Goal: Use online tool/utility: Utilize a website feature to perform a specific function

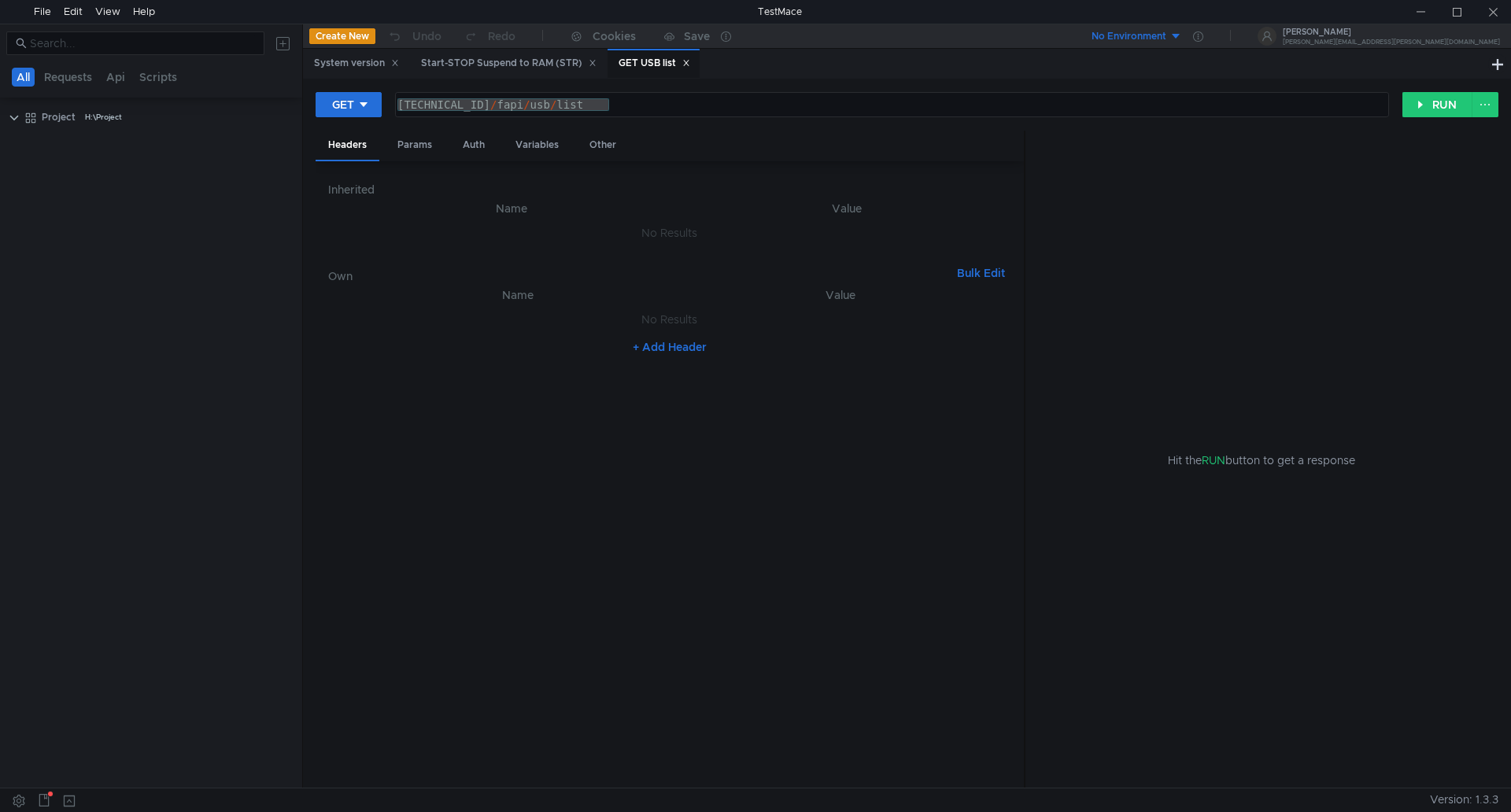
scroll to position [1552, 0]
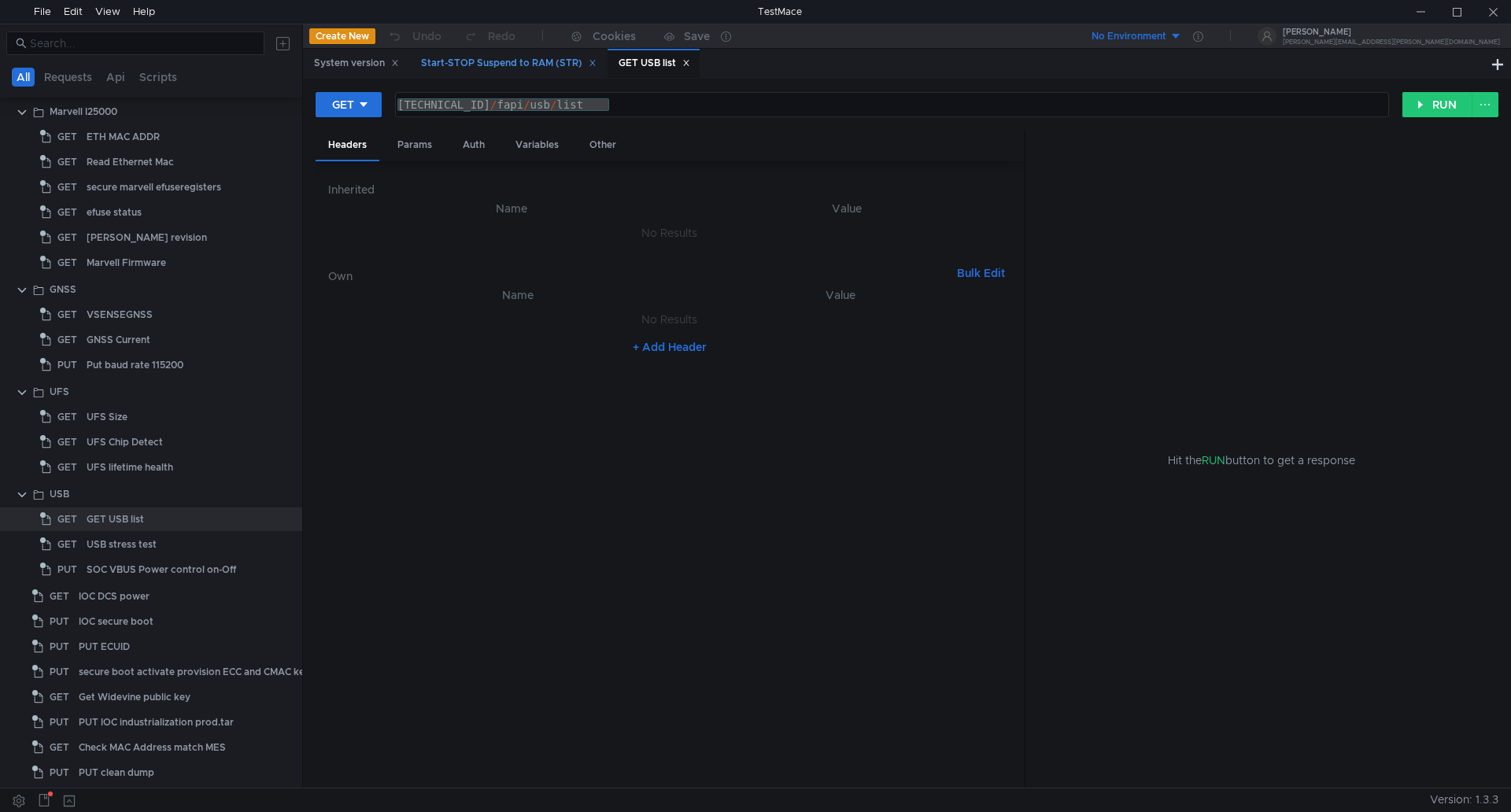
click at [552, 62] on div "Start-STOP Suspend to RAM (STR)" at bounding box center [509, 63] width 176 height 16
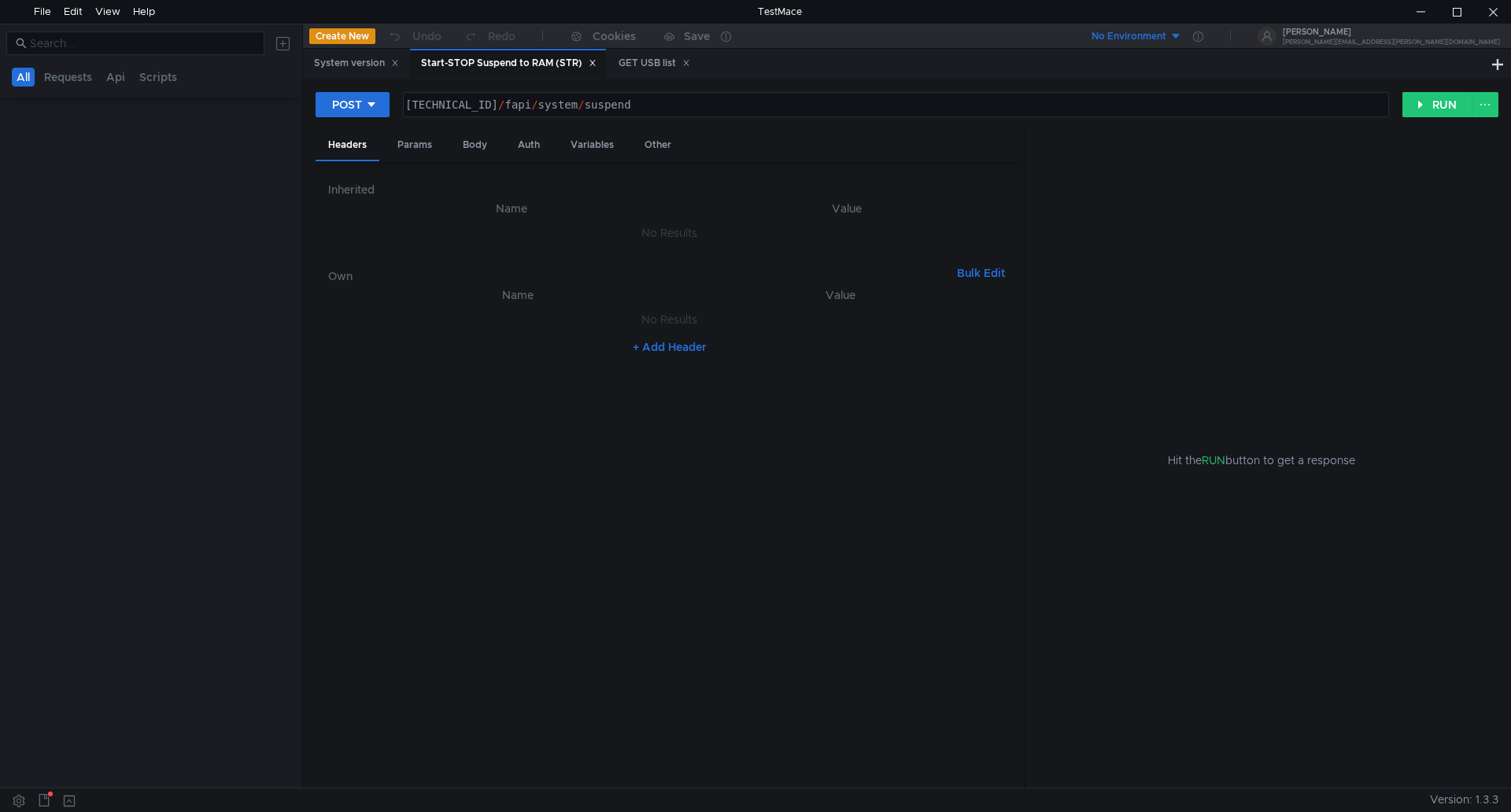
scroll to position [0, 0]
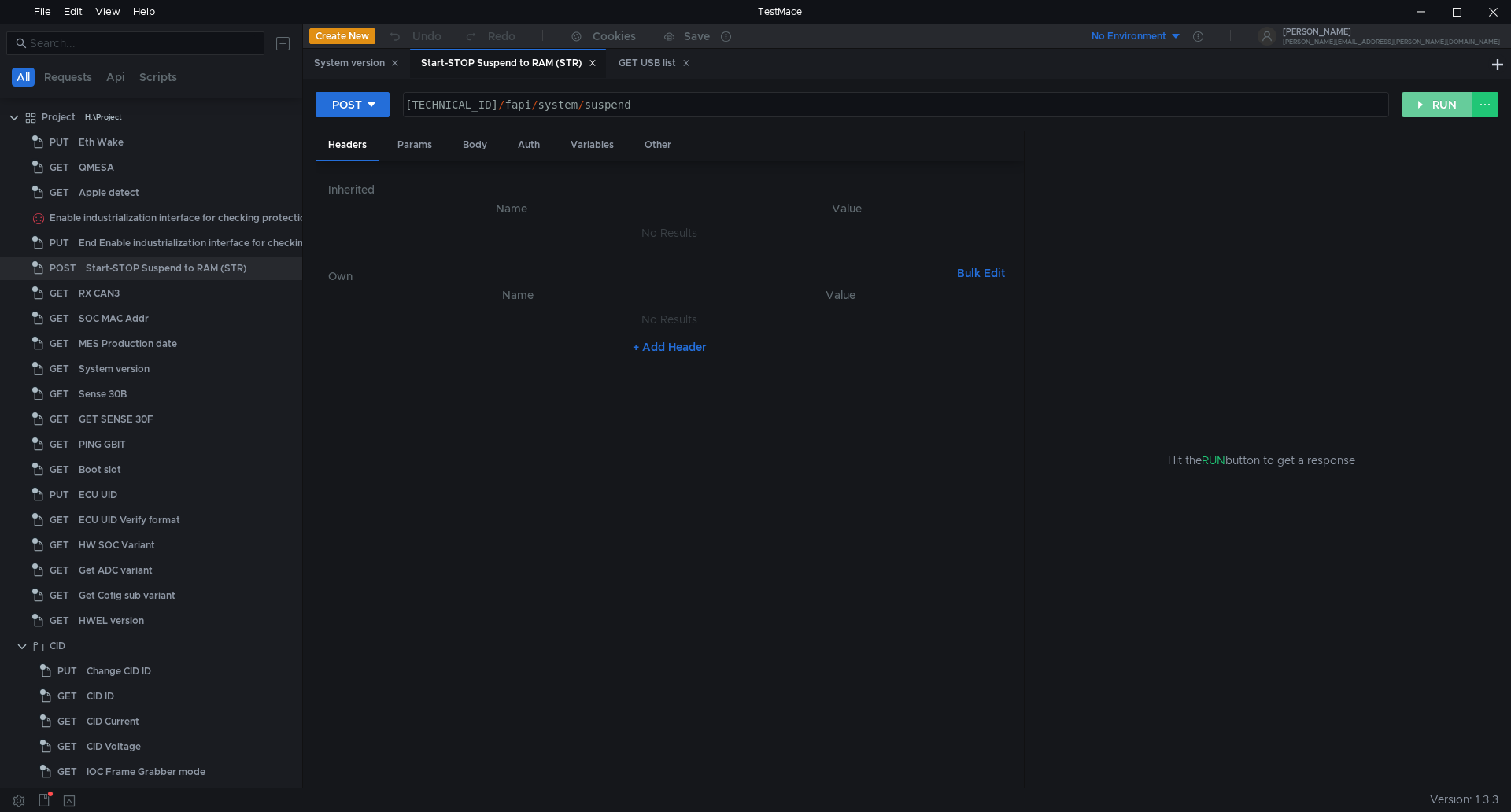
click at [1446, 108] on button "RUN" at bounding box center [1437, 105] width 70 height 25
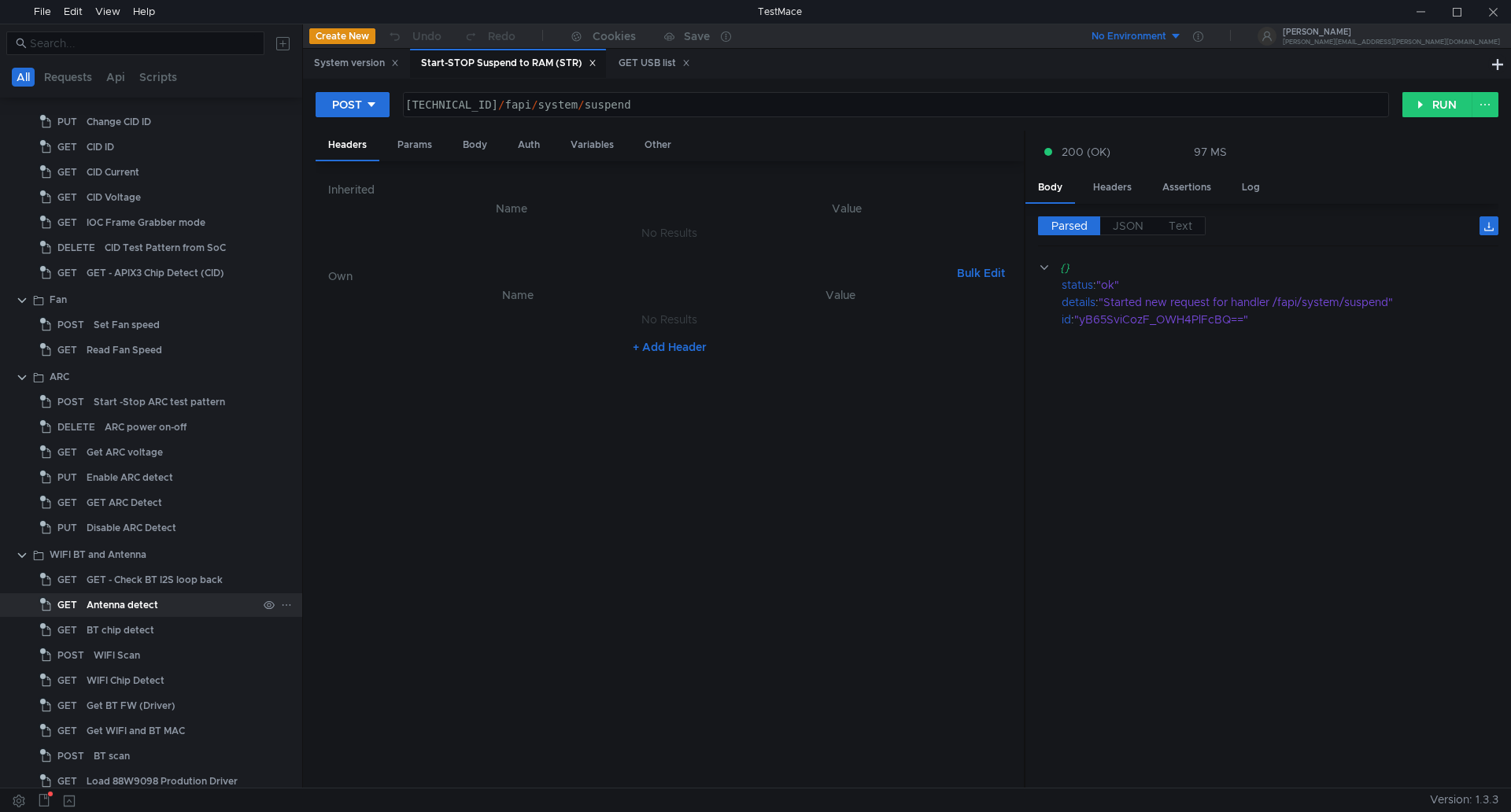
scroll to position [787, 0]
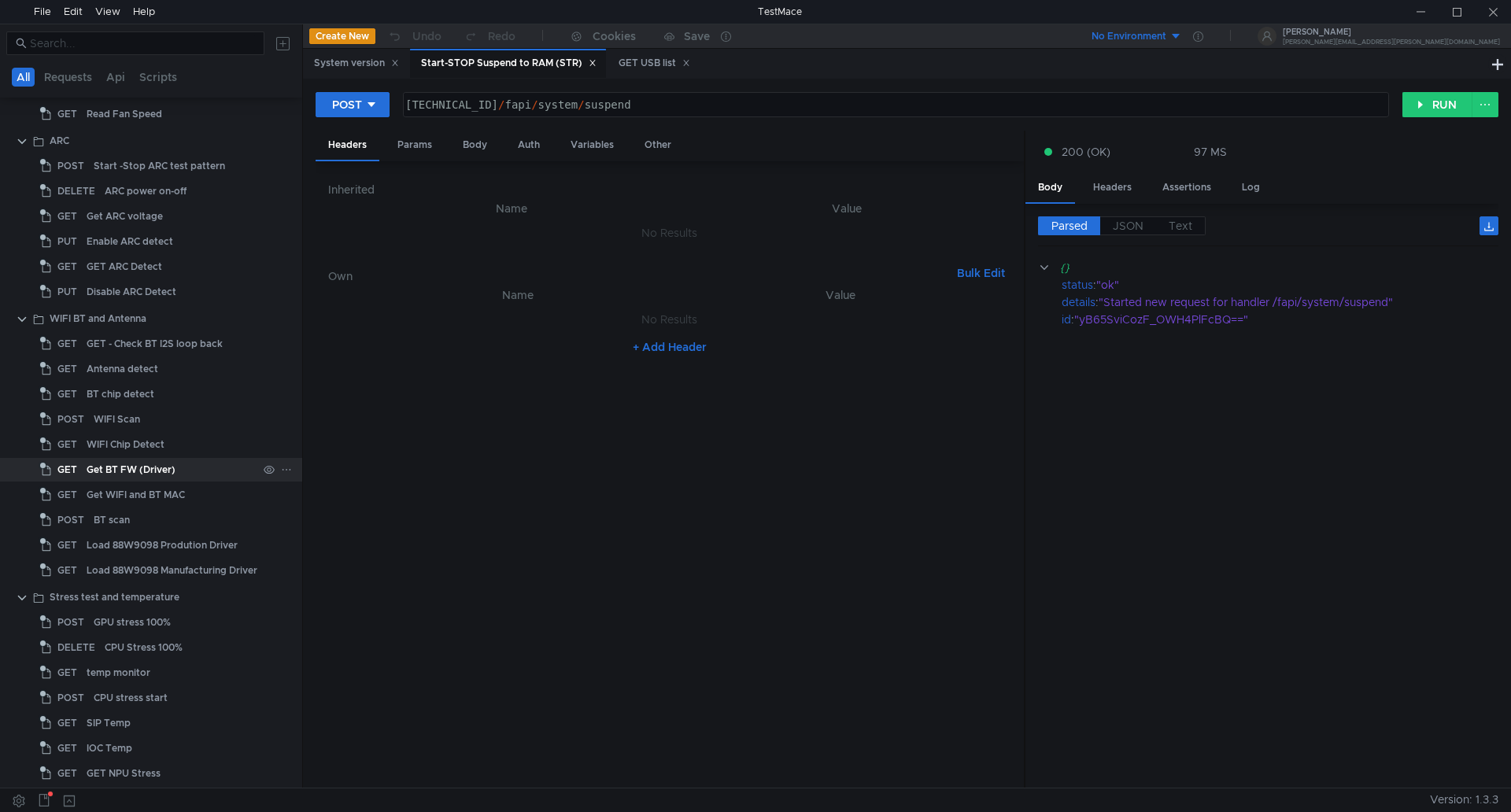
click at [163, 473] on div "Get BT FW (Driver)" at bounding box center [131, 470] width 89 height 24
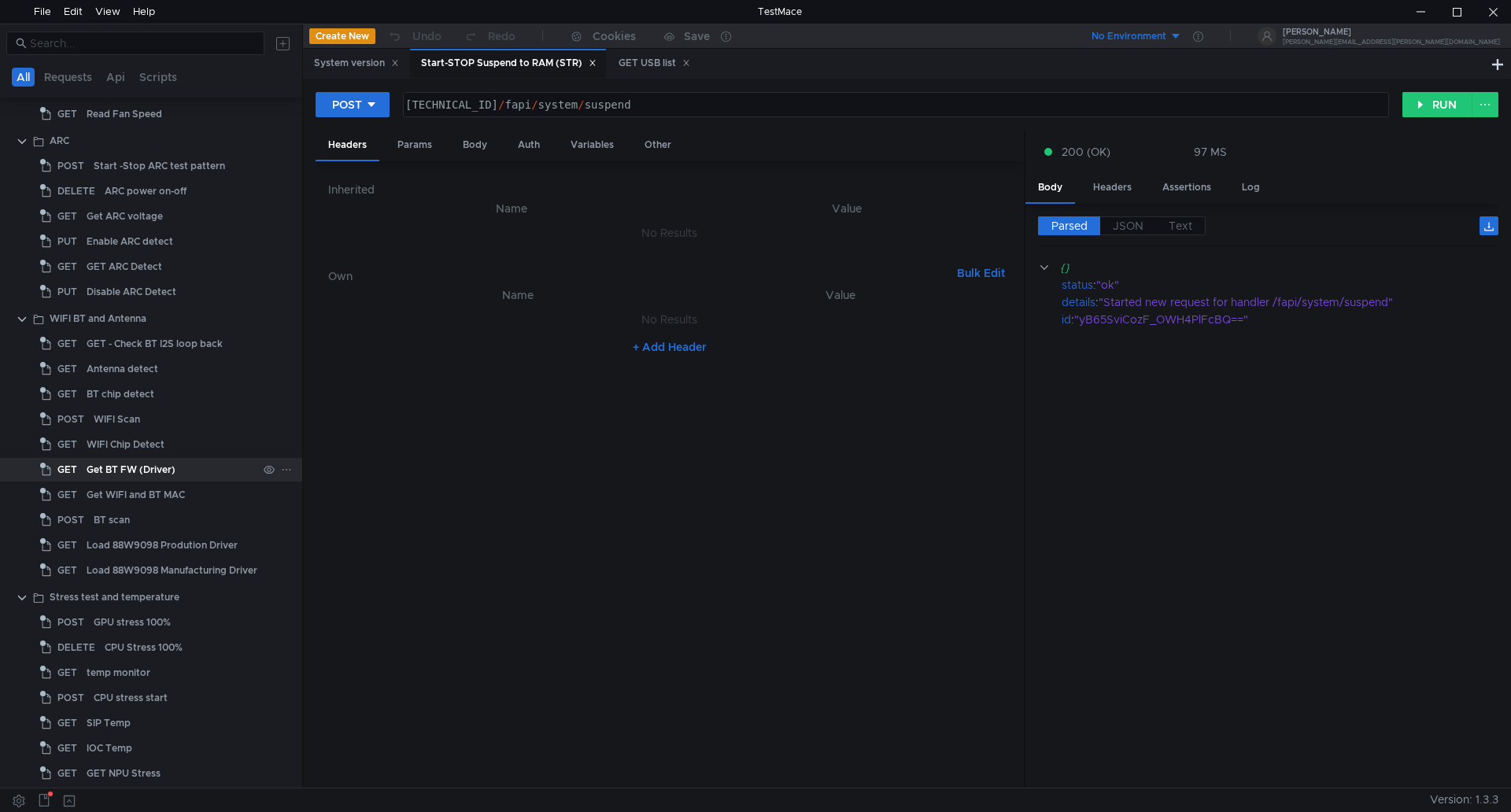
click at [163, 473] on div "Get BT FW (Driver)" at bounding box center [131, 470] width 89 height 24
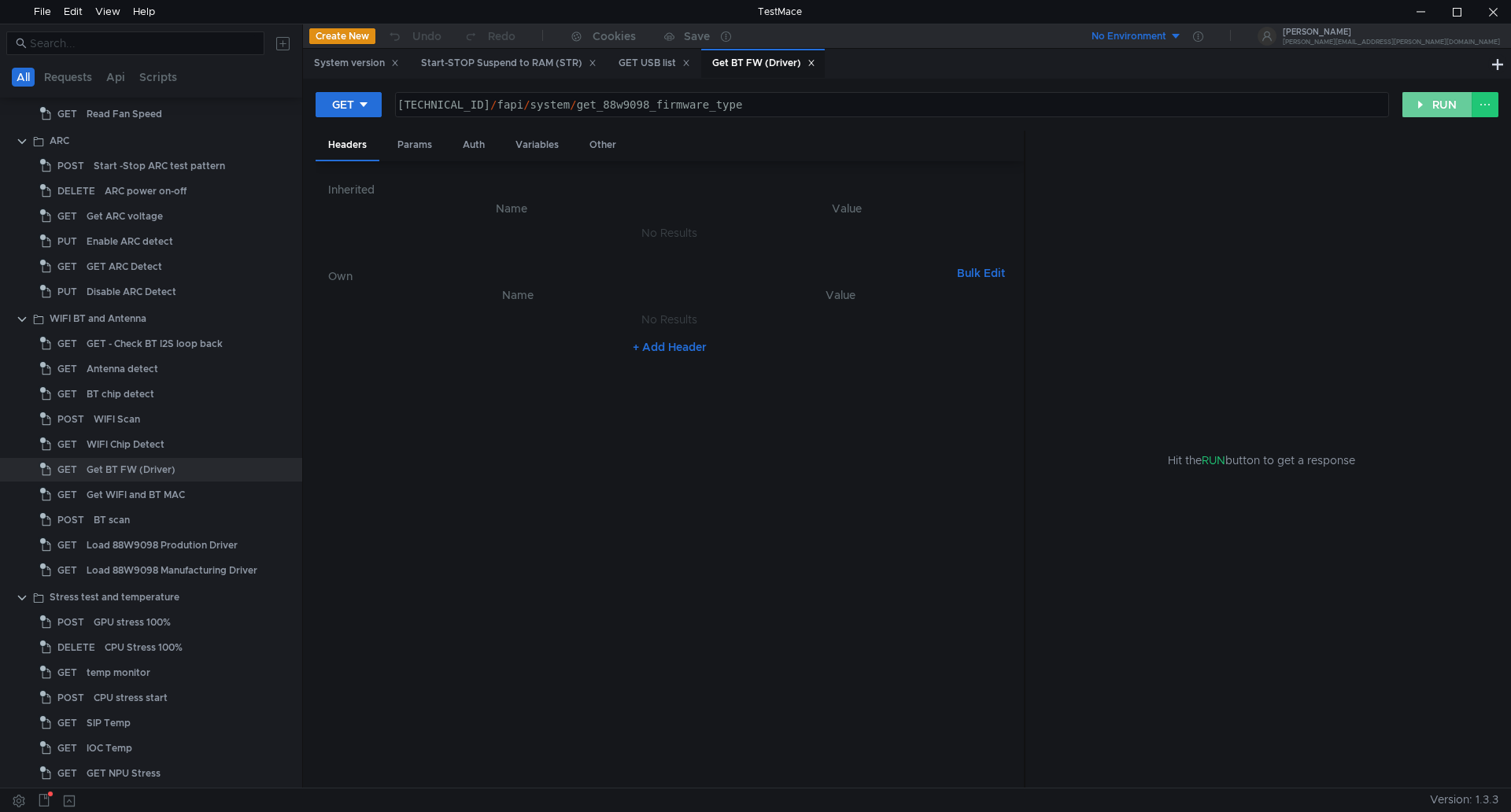
click at [1426, 106] on button "RUN" at bounding box center [1437, 105] width 70 height 25
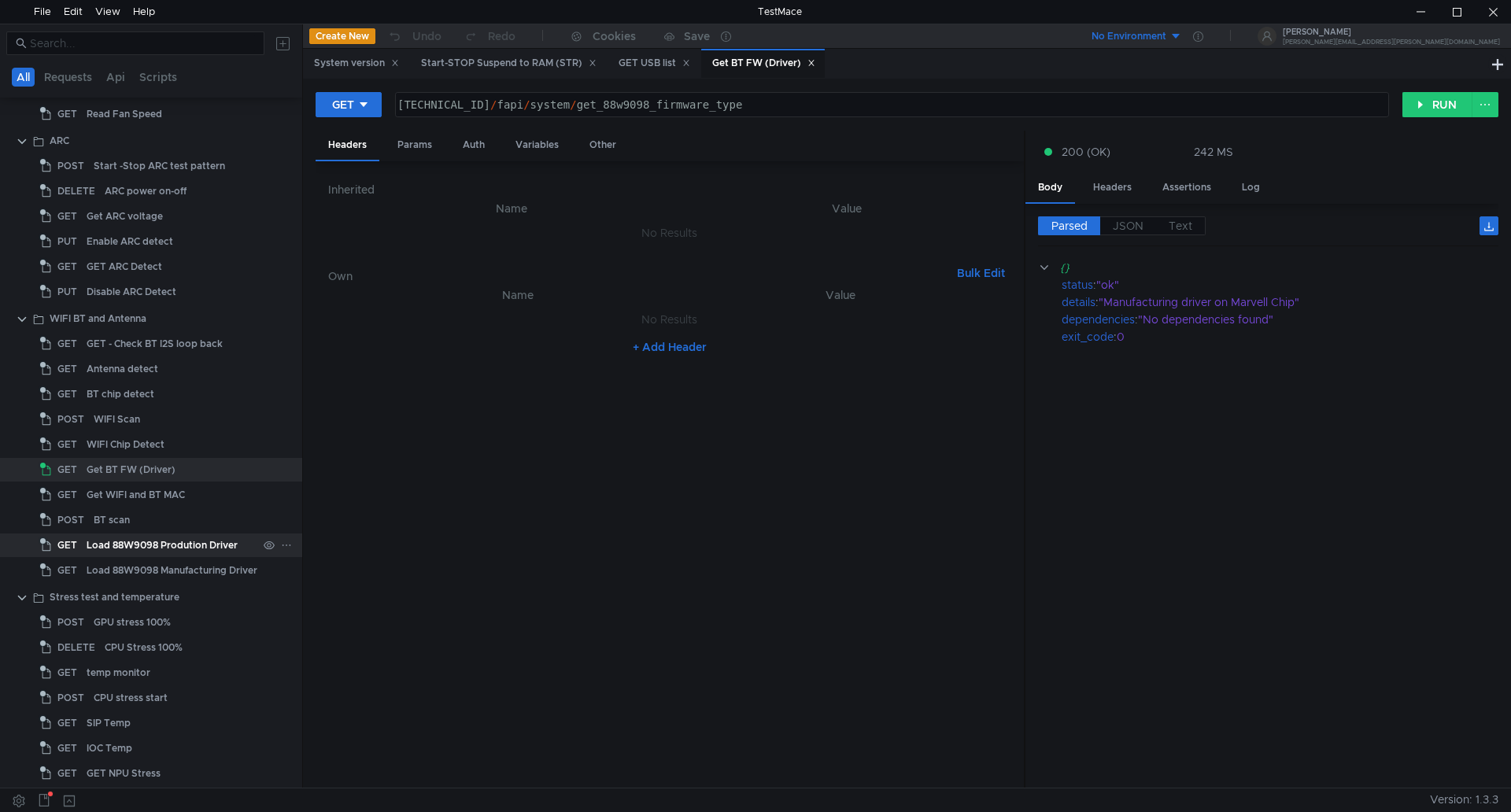
click at [204, 543] on div "Load 88W9098 Prodution Driver" at bounding box center [162, 546] width 151 height 24
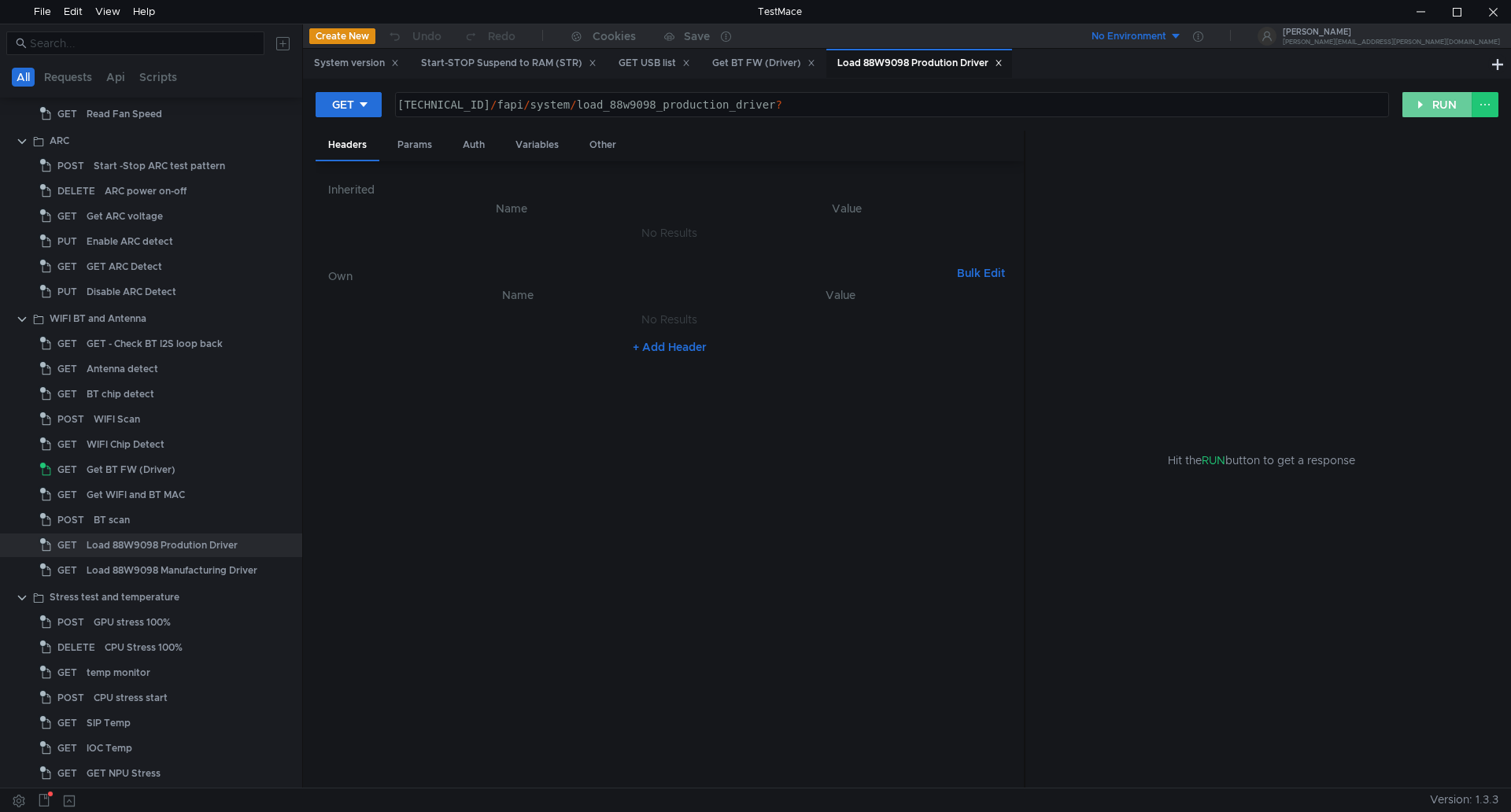
click at [1437, 103] on button "RUN" at bounding box center [1437, 105] width 70 height 25
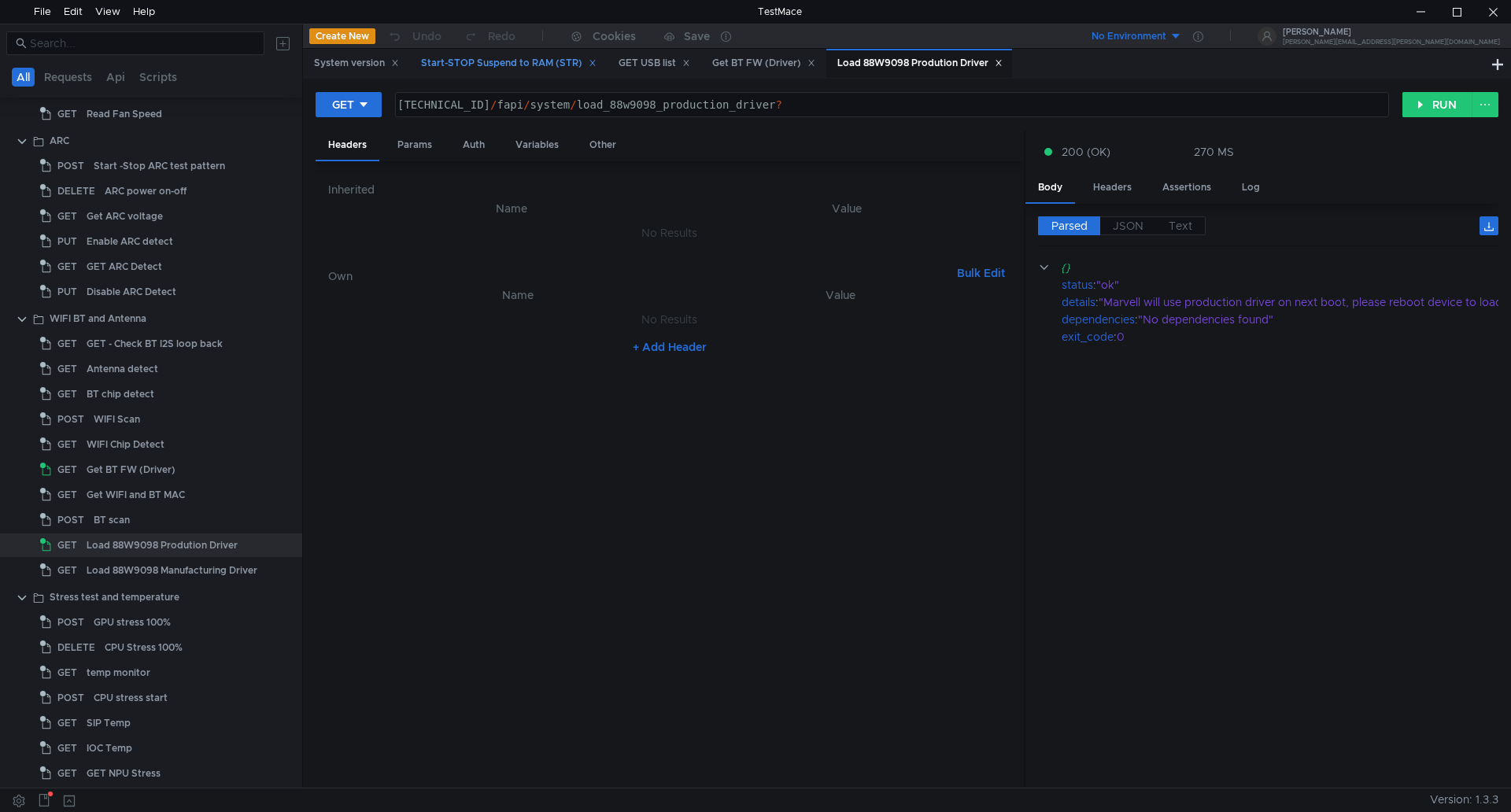
click at [520, 56] on div "Start-STOP Suspend to RAM (STR)" at bounding box center [509, 63] width 176 height 16
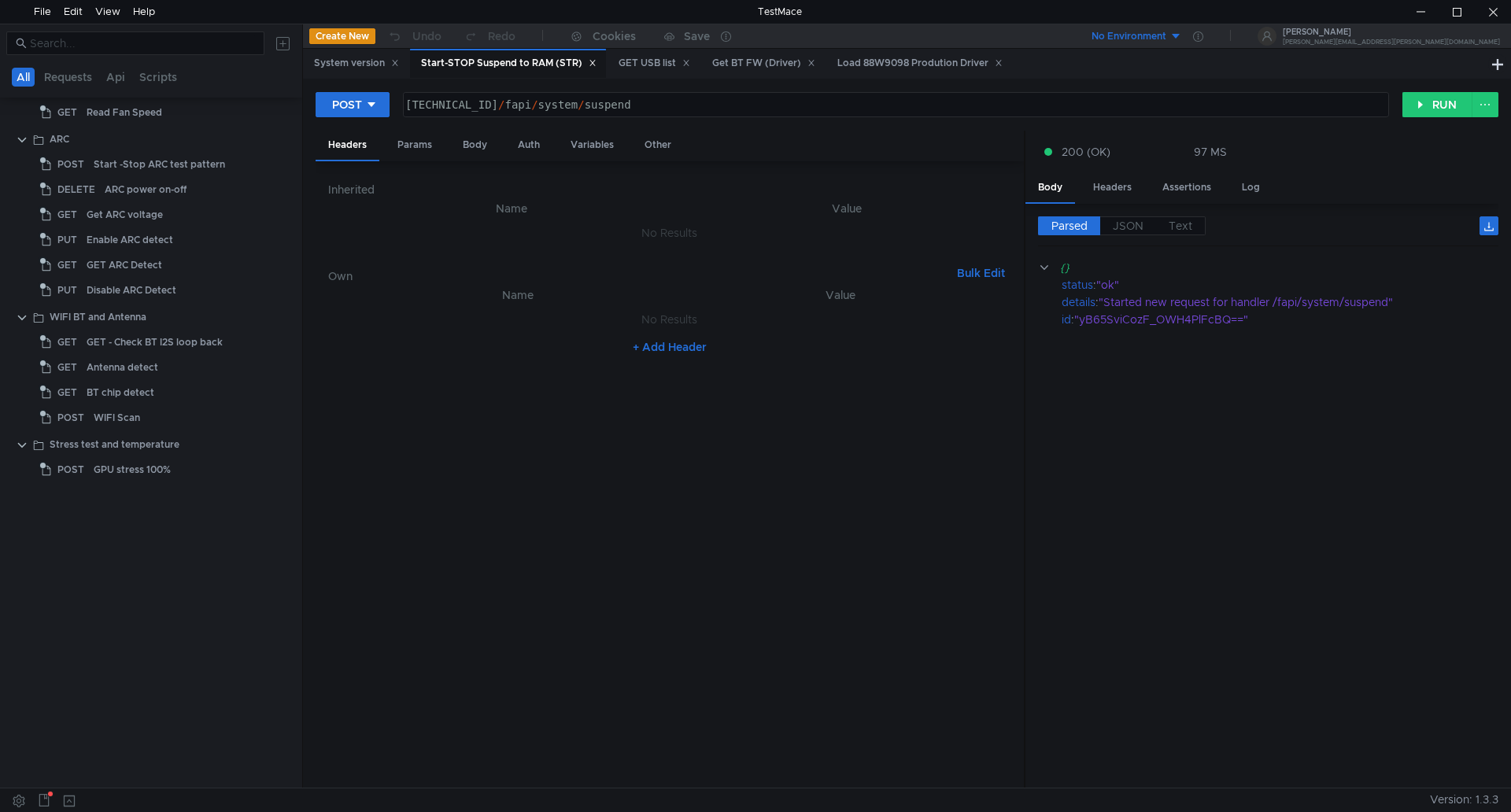
scroll to position [0, 0]
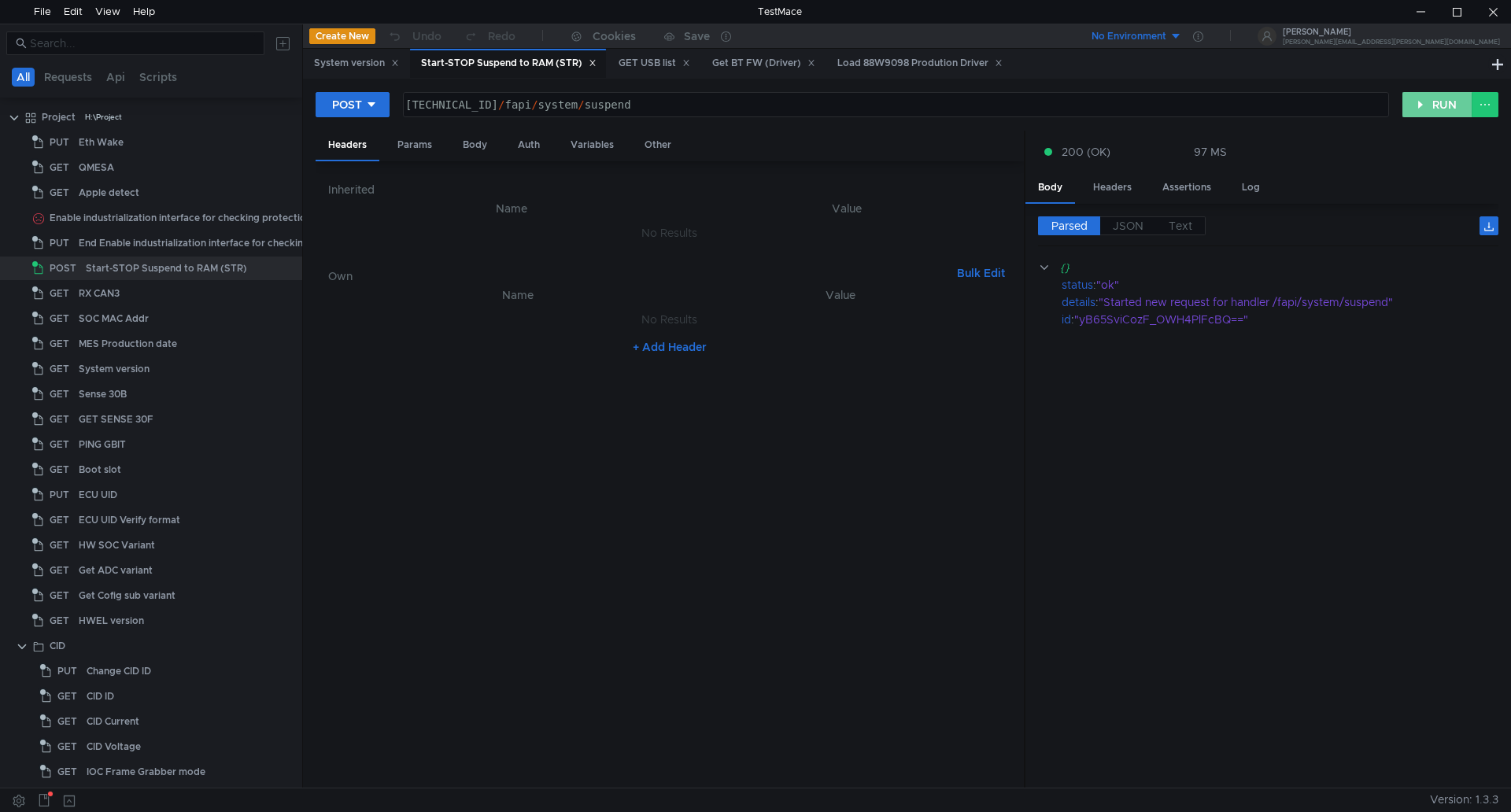
click at [1432, 109] on button "RUN" at bounding box center [1437, 105] width 70 height 25
click at [1438, 109] on button "RUN" at bounding box center [1437, 105] width 70 height 25
click at [1444, 106] on button "RUN" at bounding box center [1437, 105] width 70 height 25
click at [1422, 15] on div at bounding box center [1420, 12] width 36 height 24
